Goal: Task Accomplishment & Management: Manage account settings

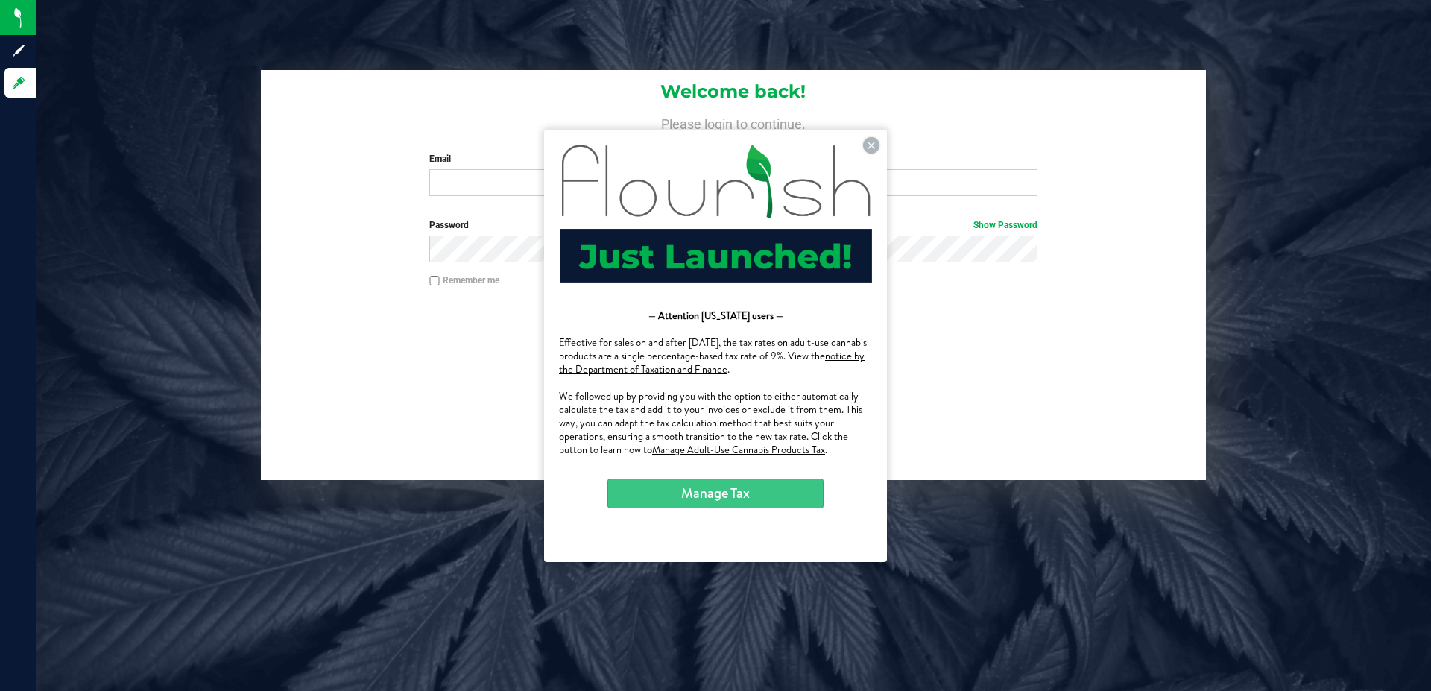
click at [795, 483] on button "Manage Tax" at bounding box center [716, 493] width 216 height 30
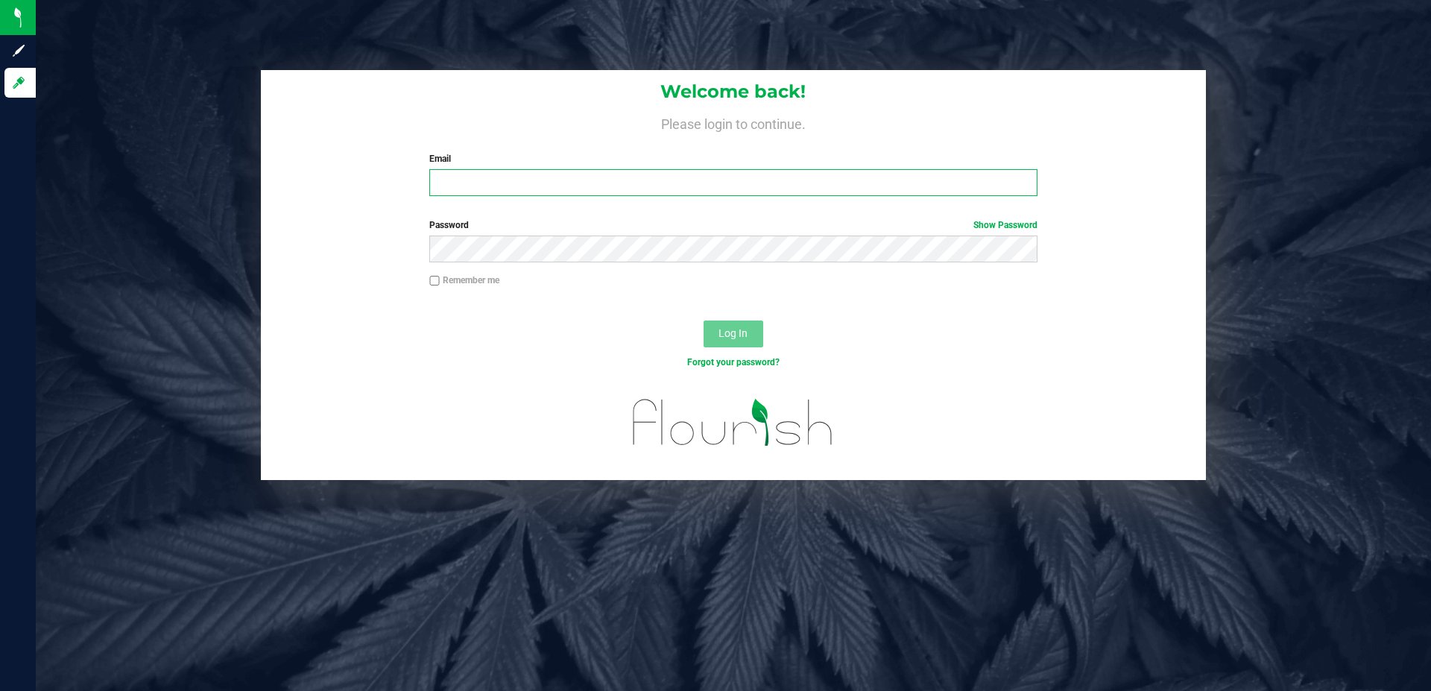
click at [634, 187] on input "Email" at bounding box center [733, 182] width 608 height 27
paste input "[PERSON_NAME][EMAIL_ADDRESS][DOMAIN_NAME]"
type input "[PERSON_NAME][EMAIL_ADDRESS][DOMAIN_NAME]"
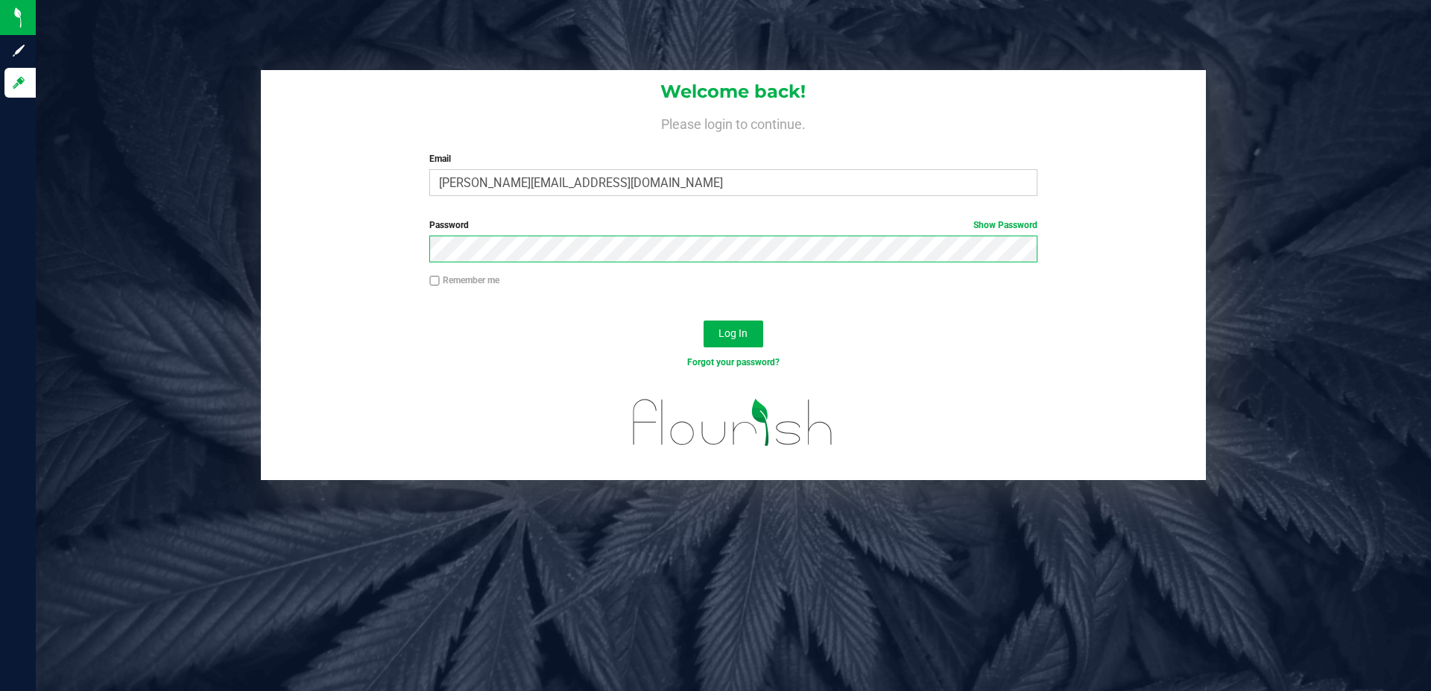
click at [704, 321] on button "Log In" at bounding box center [734, 334] width 60 height 27
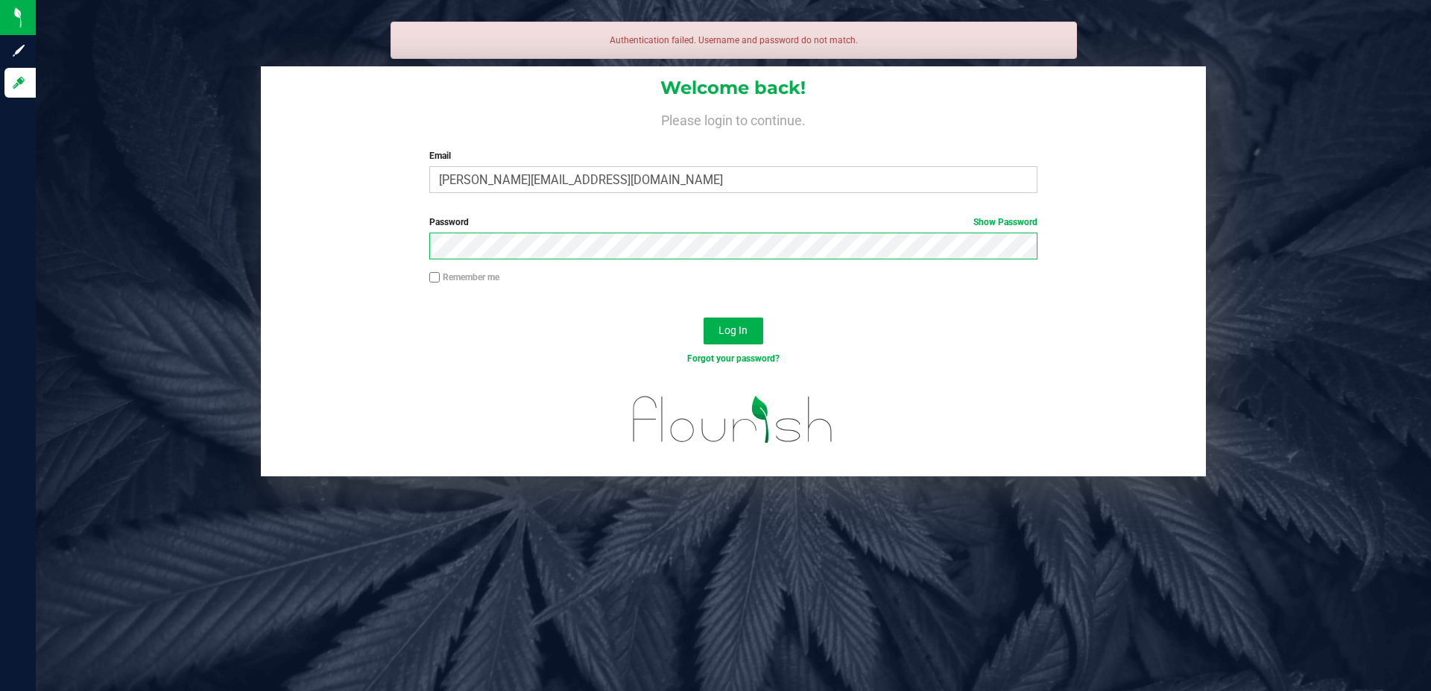
click at [704, 318] on button "Log In" at bounding box center [734, 331] width 60 height 27
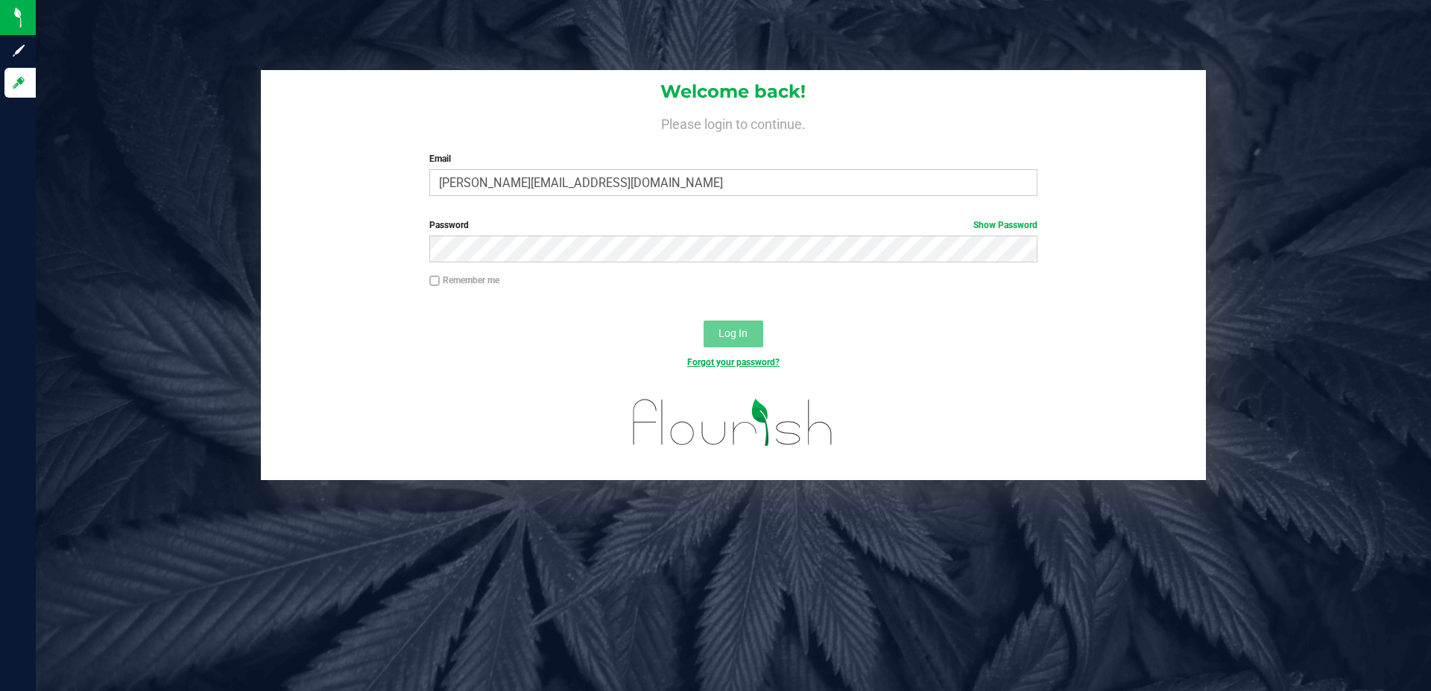
click at [711, 362] on link "Forgot your password?" at bounding box center [733, 362] width 92 height 10
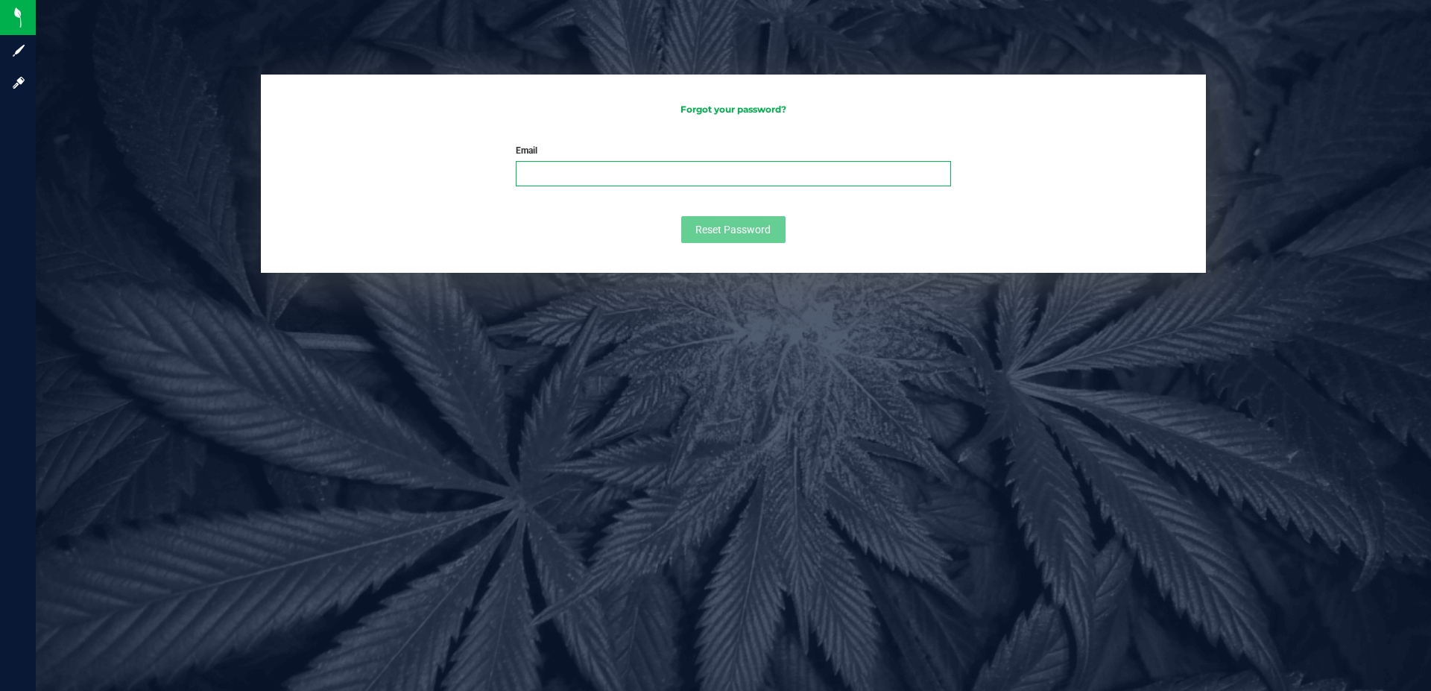
click at [606, 167] on input "Email" at bounding box center [733, 173] width 435 height 25
paste input "[PERSON_NAME][EMAIL_ADDRESS][DOMAIN_NAME]"
type input "[PERSON_NAME][EMAIL_ADDRESS][DOMAIN_NAME]"
click at [710, 224] on button "Reset Password" at bounding box center [733, 229] width 104 height 27
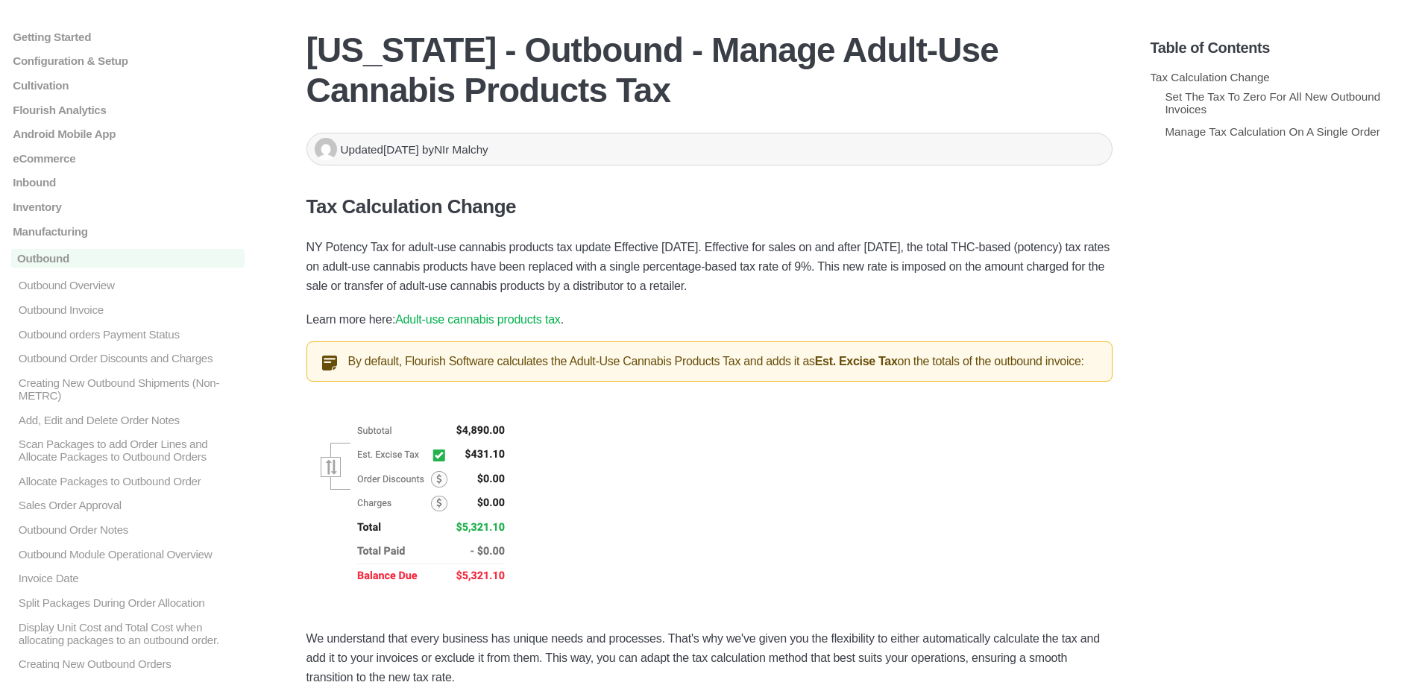
scroll to position [304, 0]
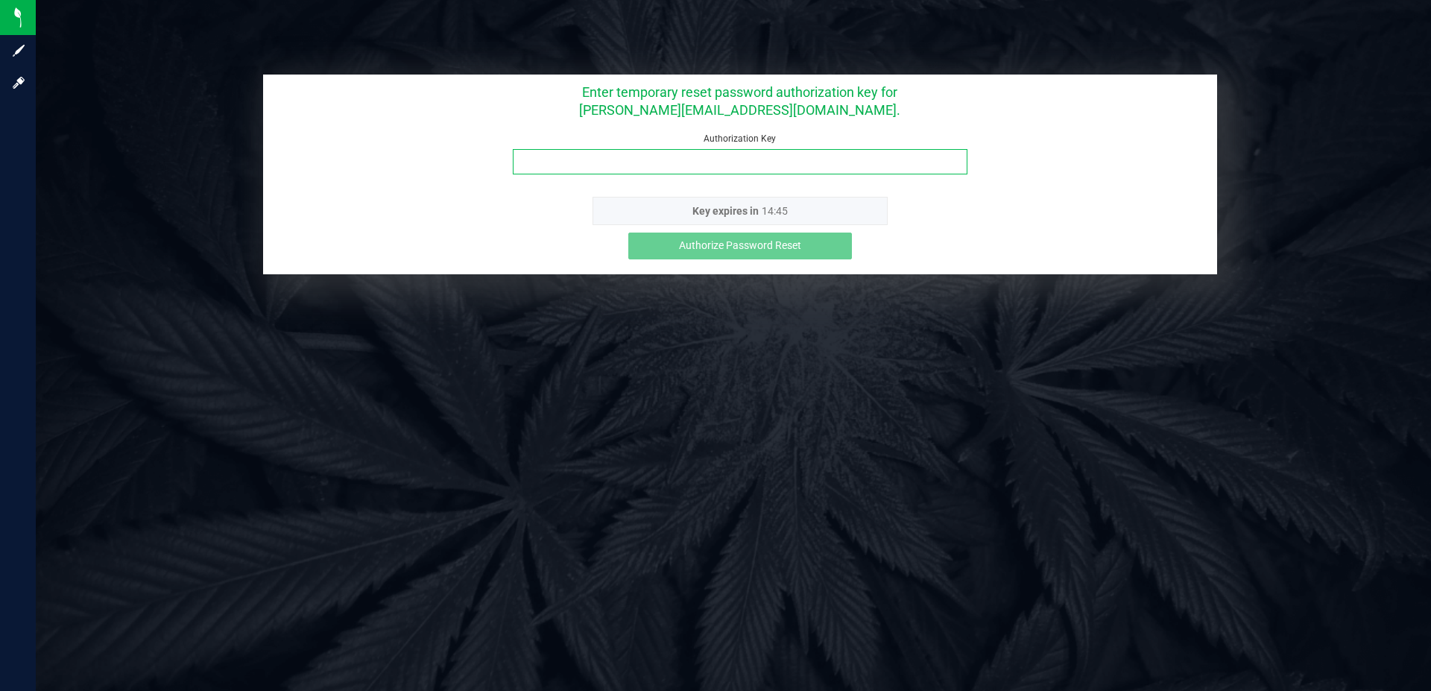
click at [704, 153] on input "Authorization Key" at bounding box center [740, 161] width 455 height 25
paste input "vphkigdz"
type input "vphkigdz"
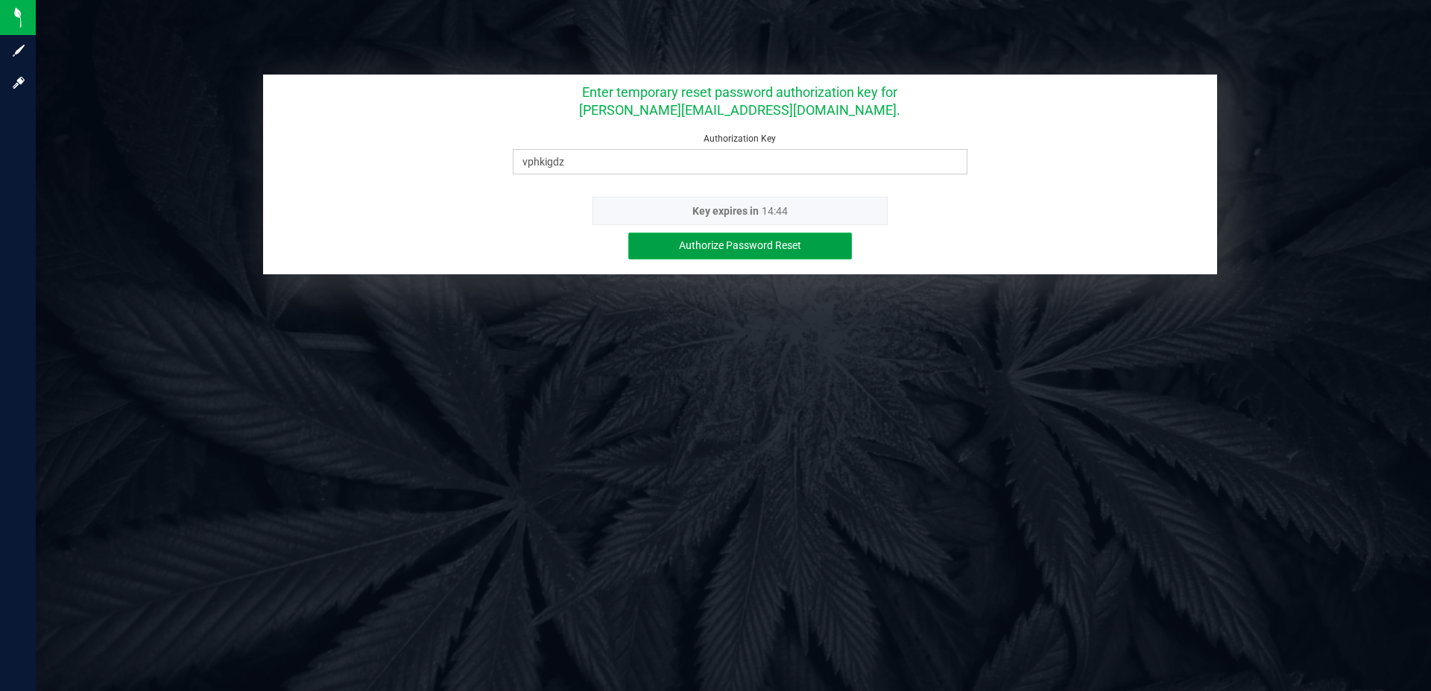
click at [731, 248] on span "Authorize Password Reset" at bounding box center [740, 245] width 122 height 12
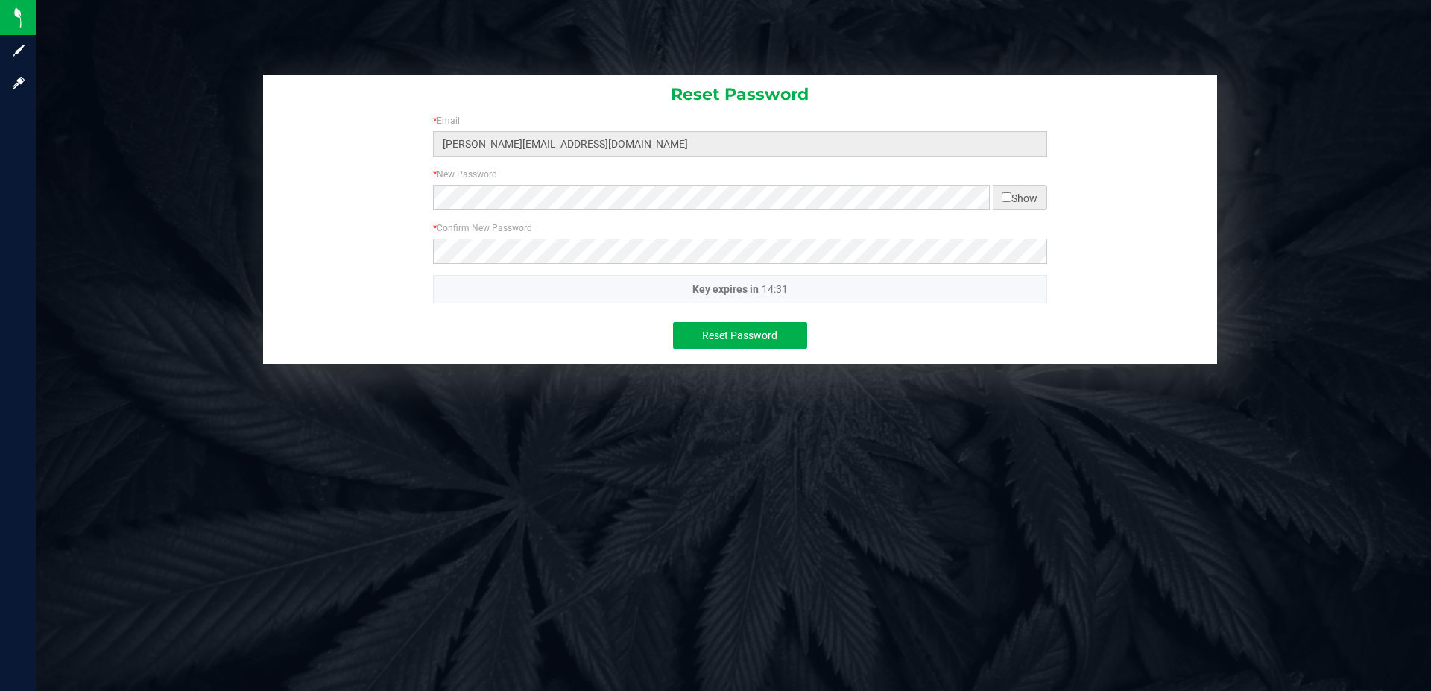
drag, startPoint x: 996, startPoint y: 198, endPoint x: 1004, endPoint y: 195, distance: 8.7
click at [1004, 195] on span "Show" at bounding box center [1020, 197] width 54 height 25
click at [1004, 195] on input "checkbox" at bounding box center [1007, 197] width 10 height 10
checkbox input "true"
click at [772, 332] on span "Reset Password" at bounding box center [739, 336] width 75 height 12
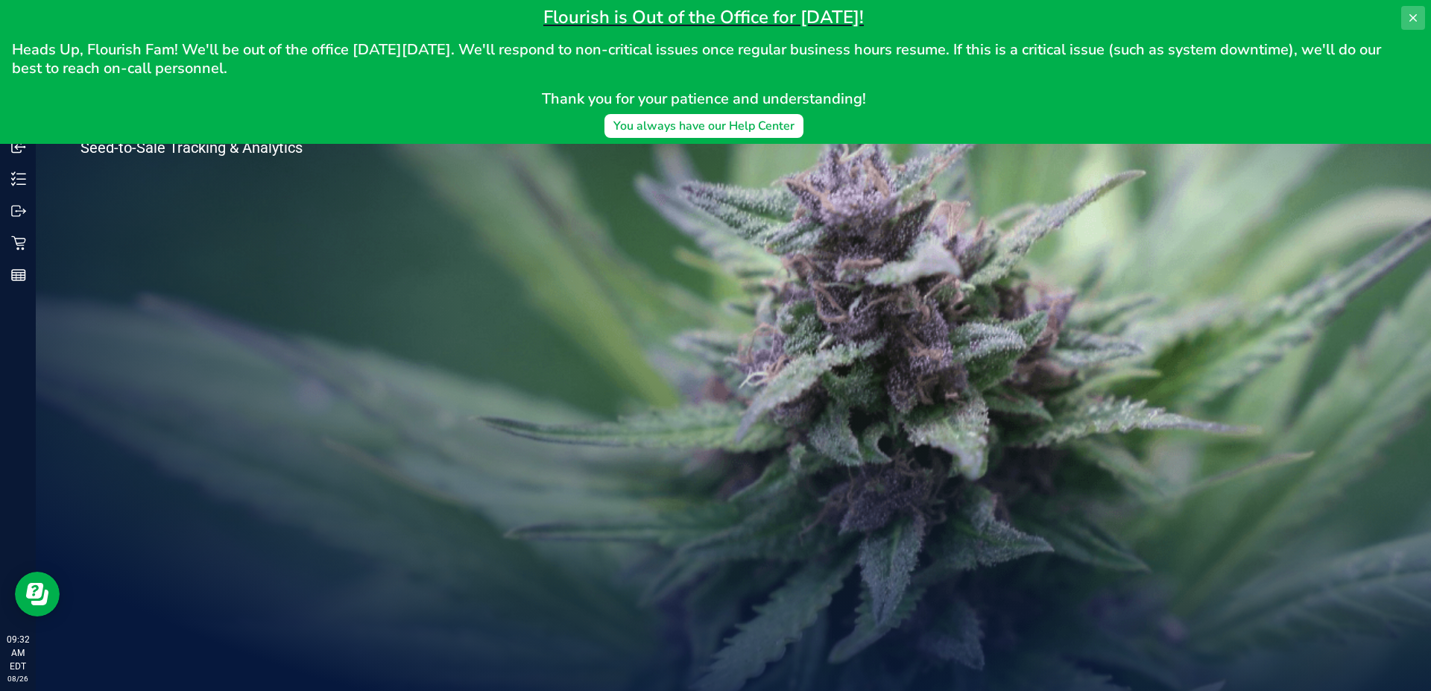
click at [1414, 21] on icon at bounding box center [1414, 18] width 12 height 12
